Goal: Find specific page/section: Find specific page/section

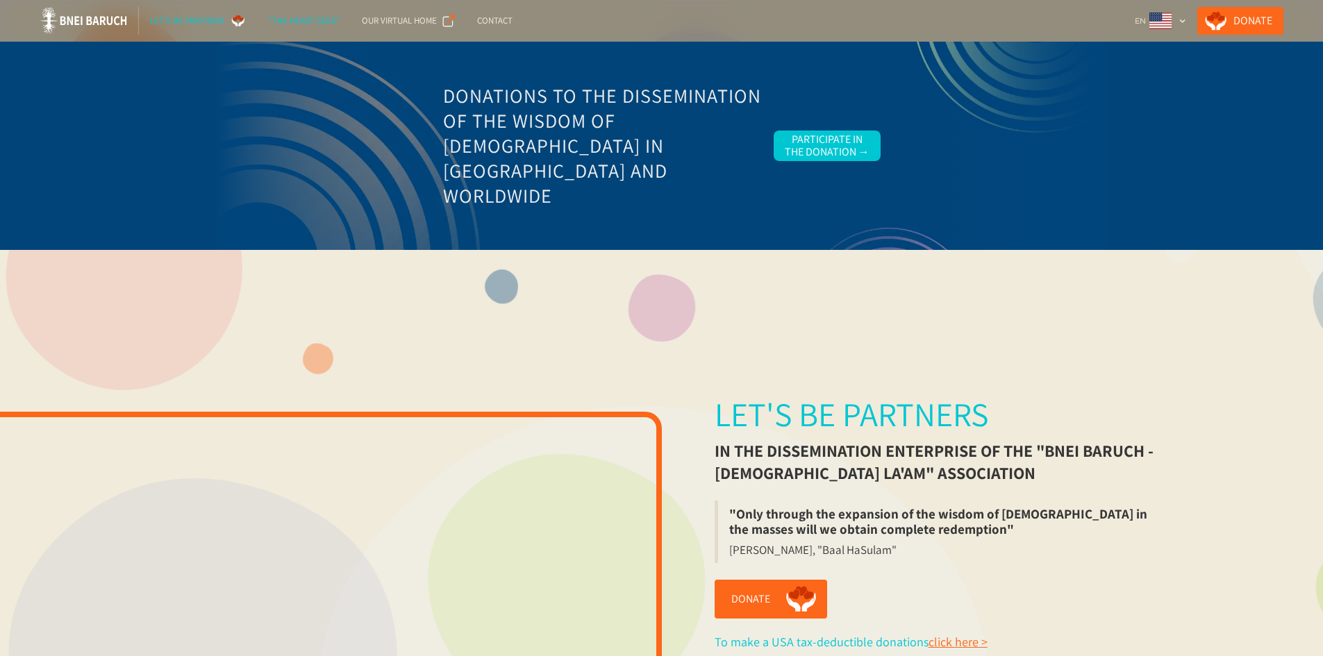
click at [292, 19] on div ""The Heart Sees"" at bounding box center [304, 21] width 71 height 14
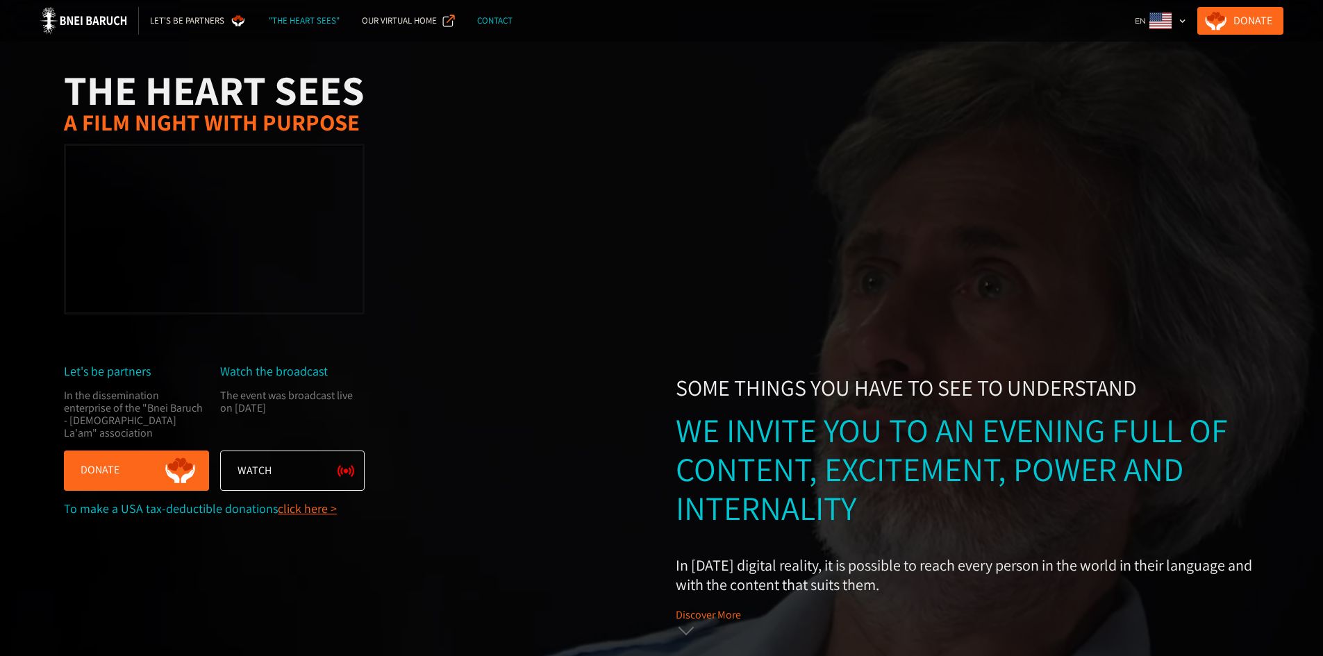
click at [496, 19] on div "Contact" at bounding box center [494, 21] width 35 height 14
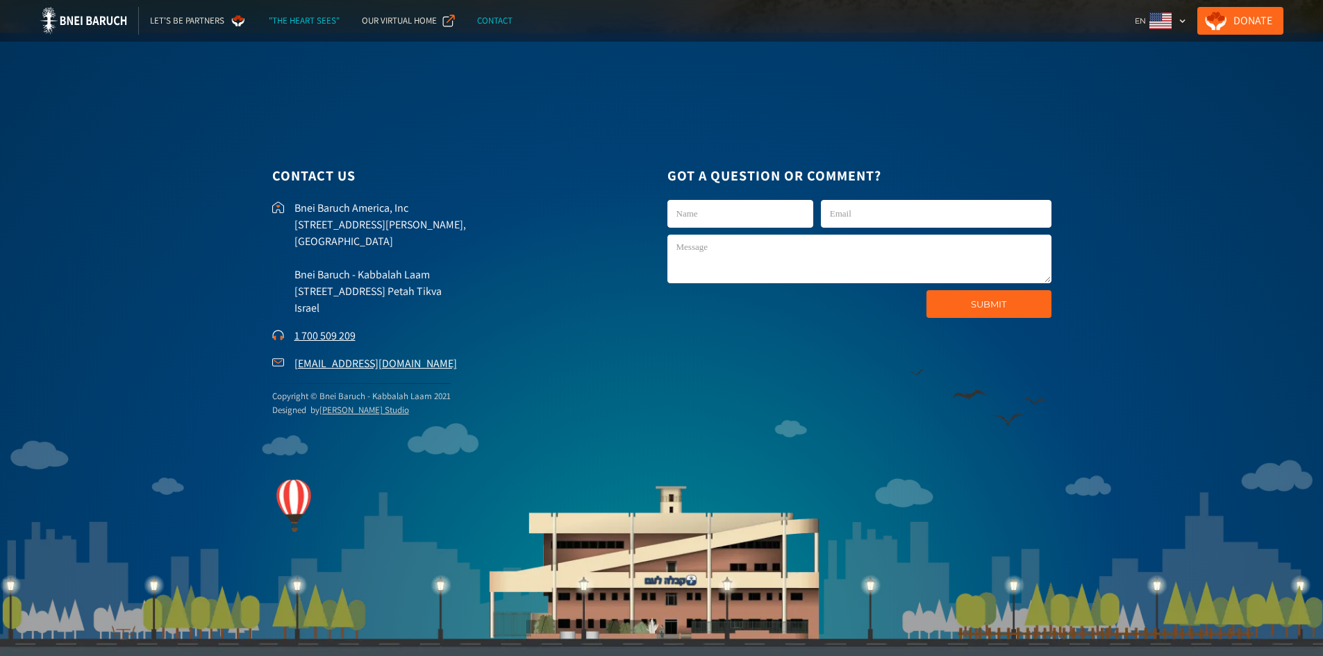
scroll to position [4261, 0]
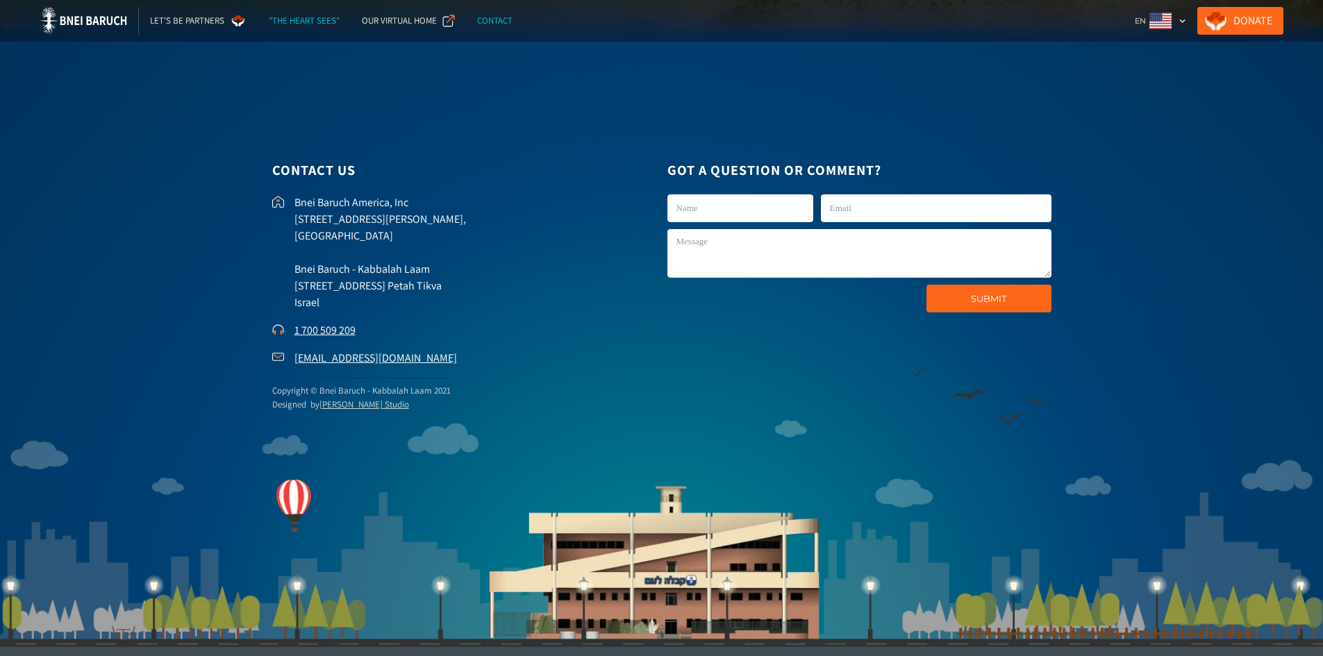
click at [275, 19] on div ""The Heart Sees"" at bounding box center [304, 21] width 71 height 14
